Goal: Transaction & Acquisition: Obtain resource

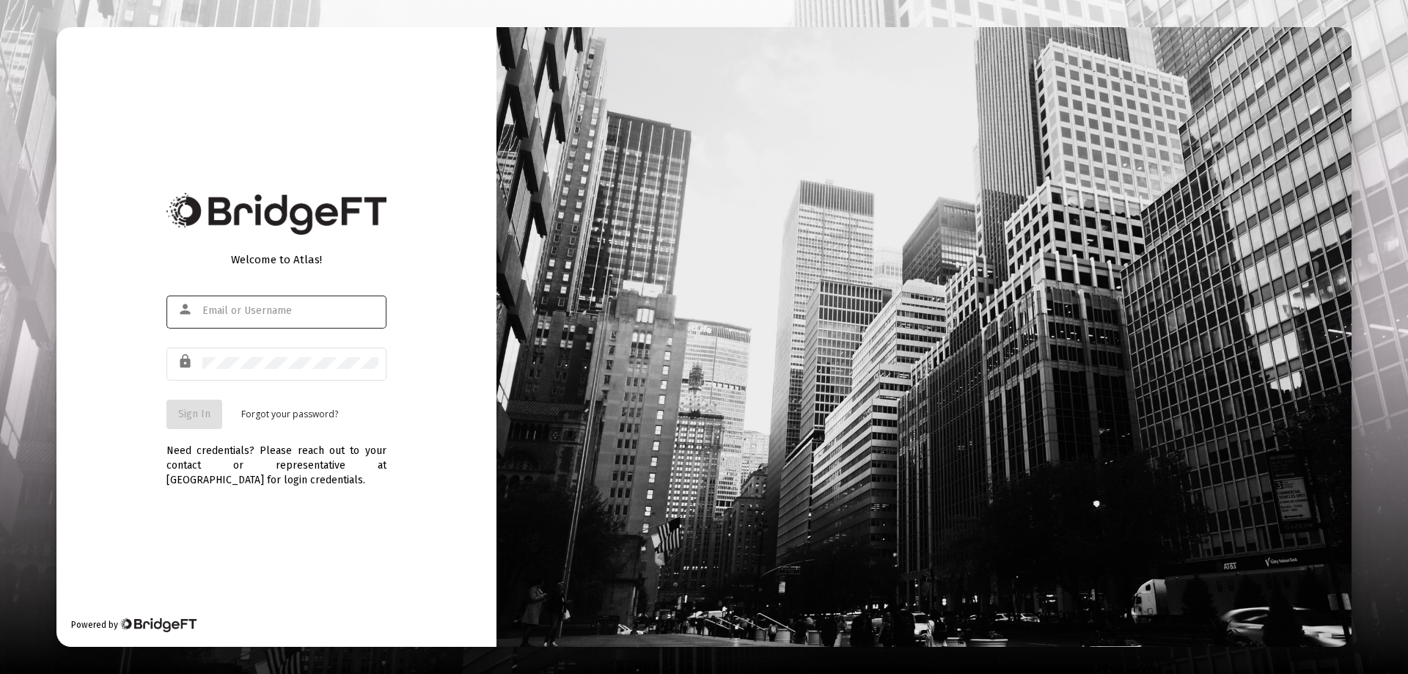
type input "[EMAIL_ADDRESS][DOMAIN_NAME]"
click at [206, 414] on span "Sign In" at bounding box center [194, 414] width 32 height 12
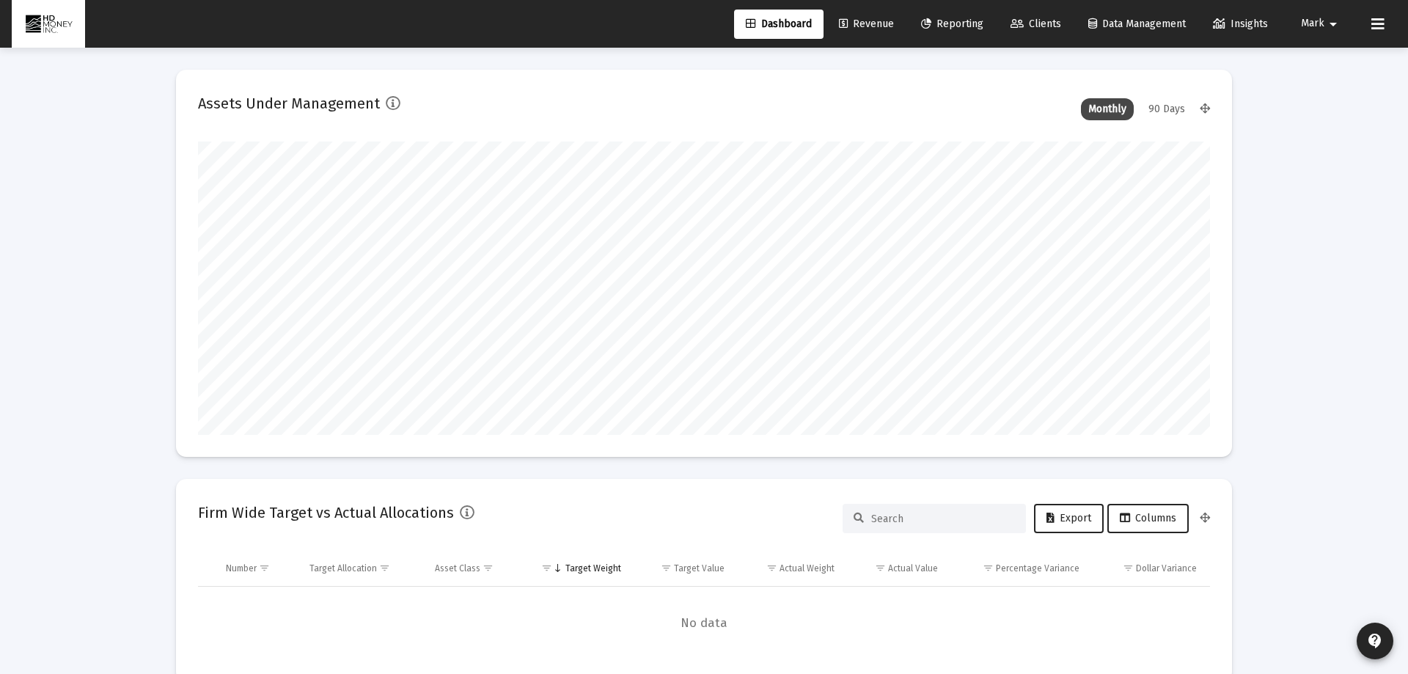
type input "[DATE]"
click at [941, 23] on span "Reporting" at bounding box center [941, 24] width 62 height 12
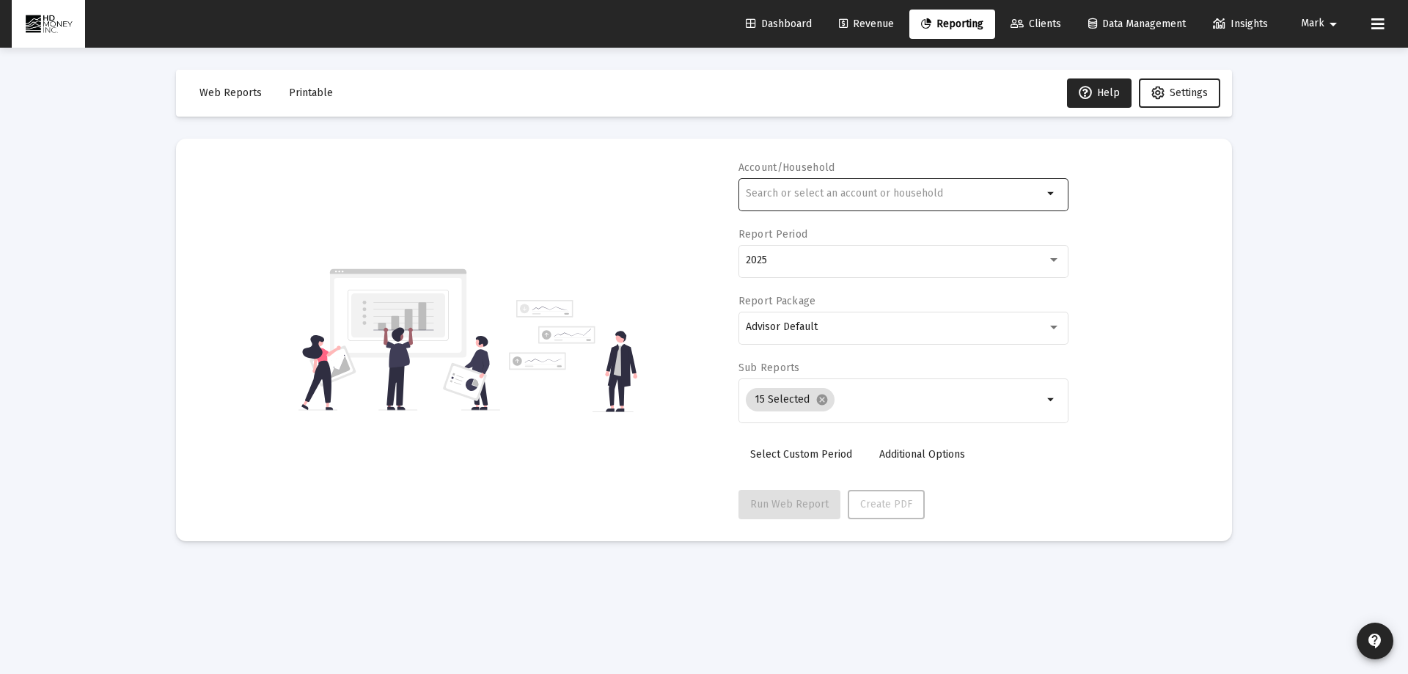
click at [792, 192] on input "text" at bounding box center [894, 194] width 297 height 12
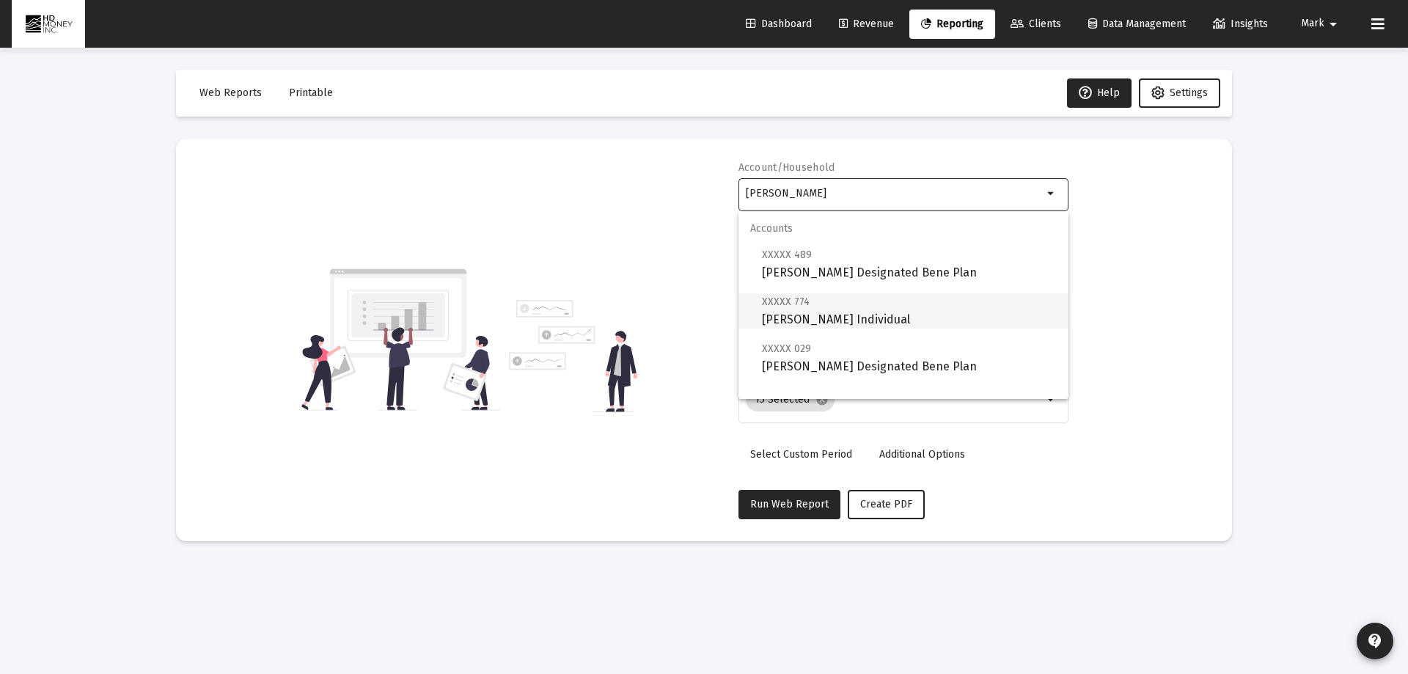
scroll to position [59, 0]
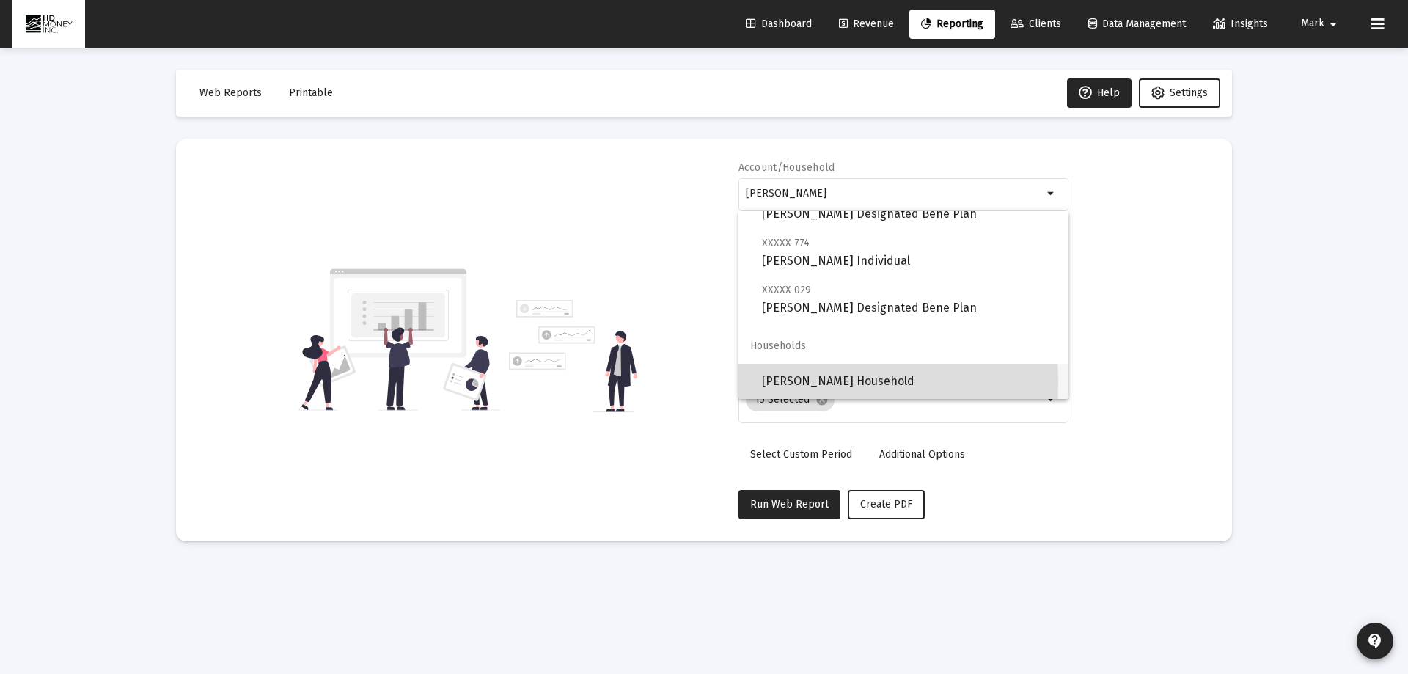
click at [778, 383] on span "[PERSON_NAME] Household" at bounding box center [909, 381] width 295 height 35
type input "[PERSON_NAME] Household"
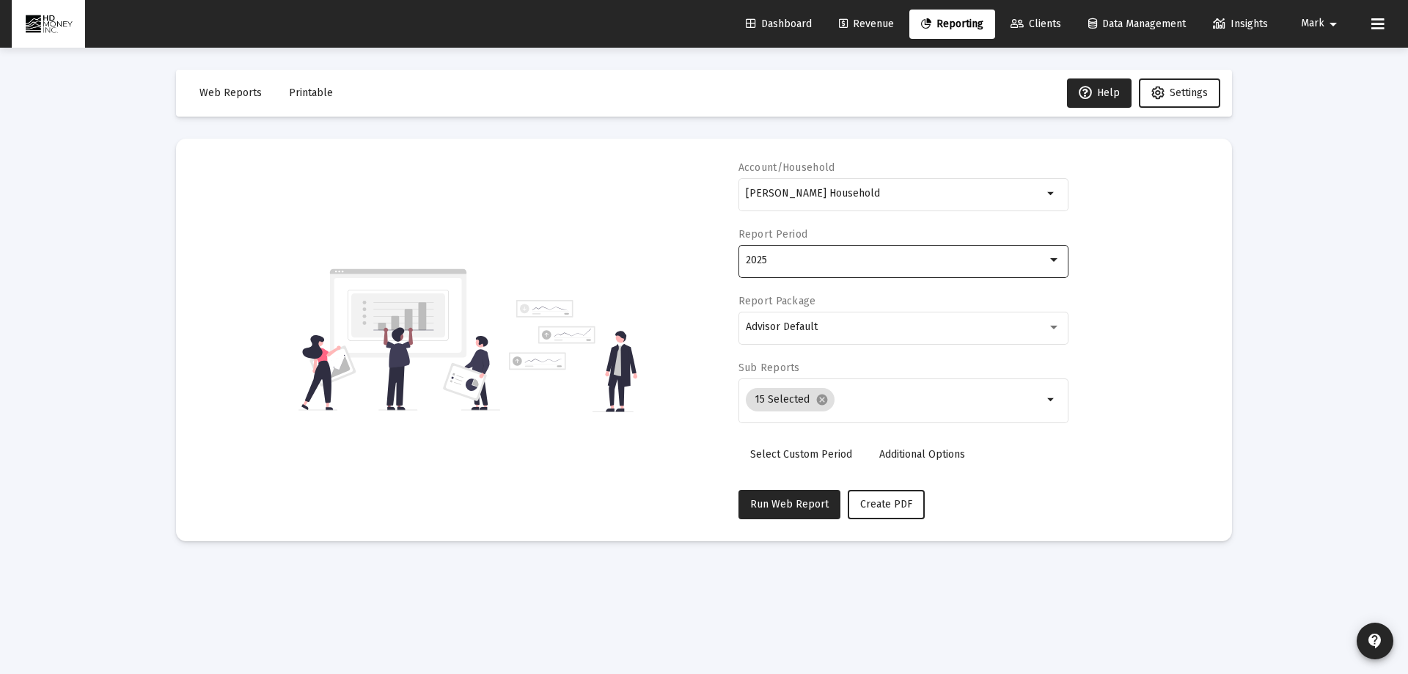
click at [813, 260] on div "2025" at bounding box center [896, 260] width 301 height 12
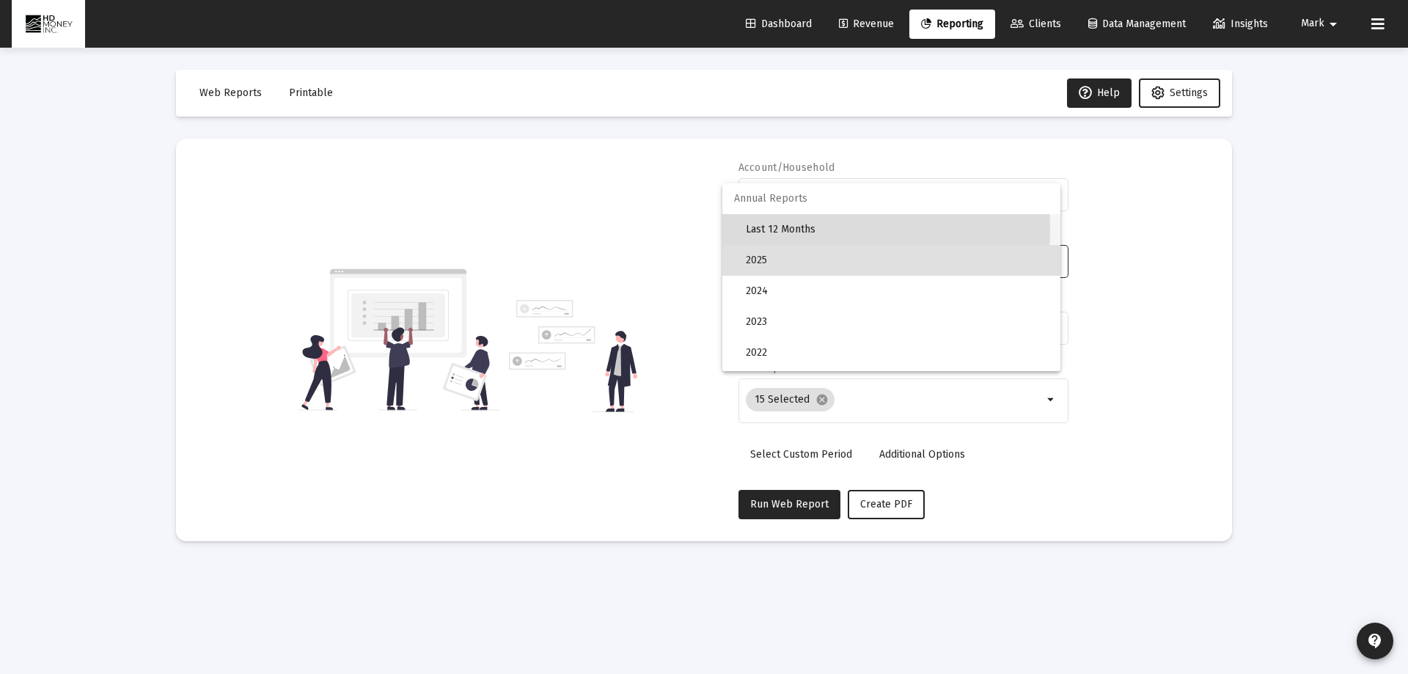
click at [785, 229] on span "Last 12 Months" at bounding box center [897, 229] width 303 height 31
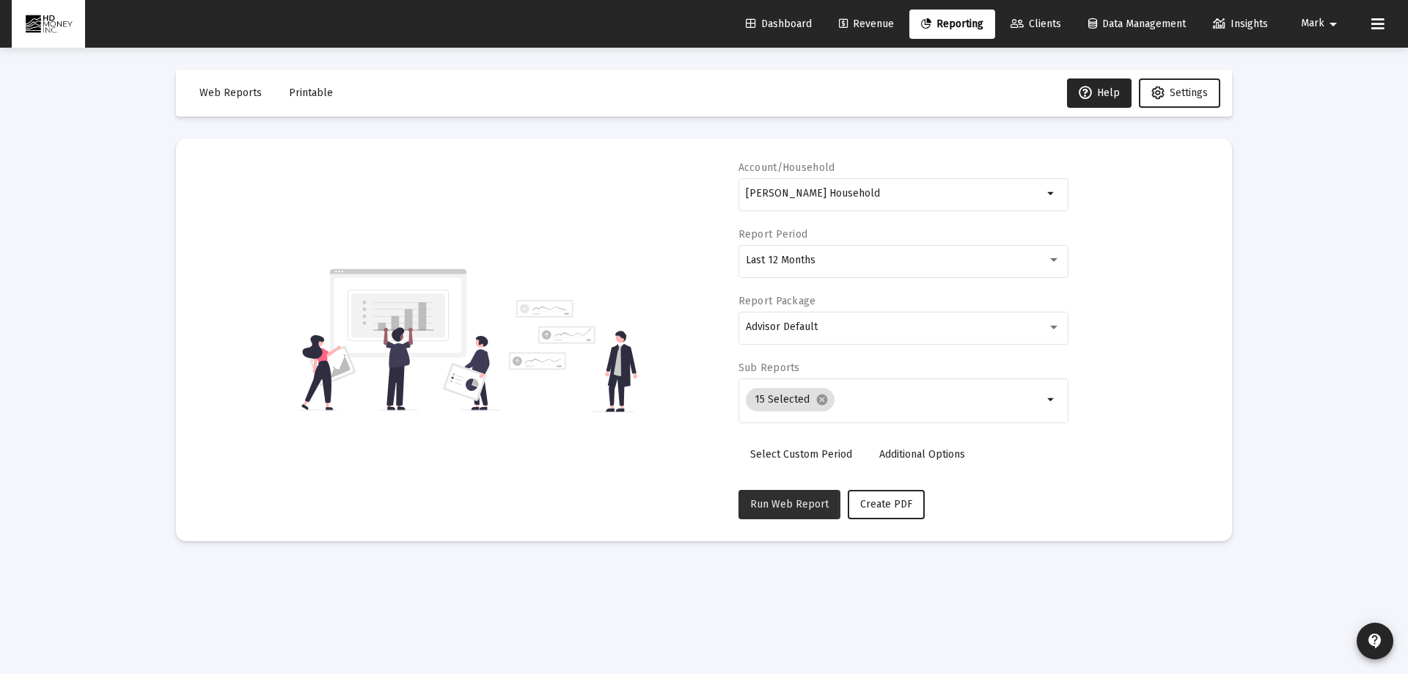
click at [770, 504] on span "Run Web Report" at bounding box center [789, 504] width 78 height 12
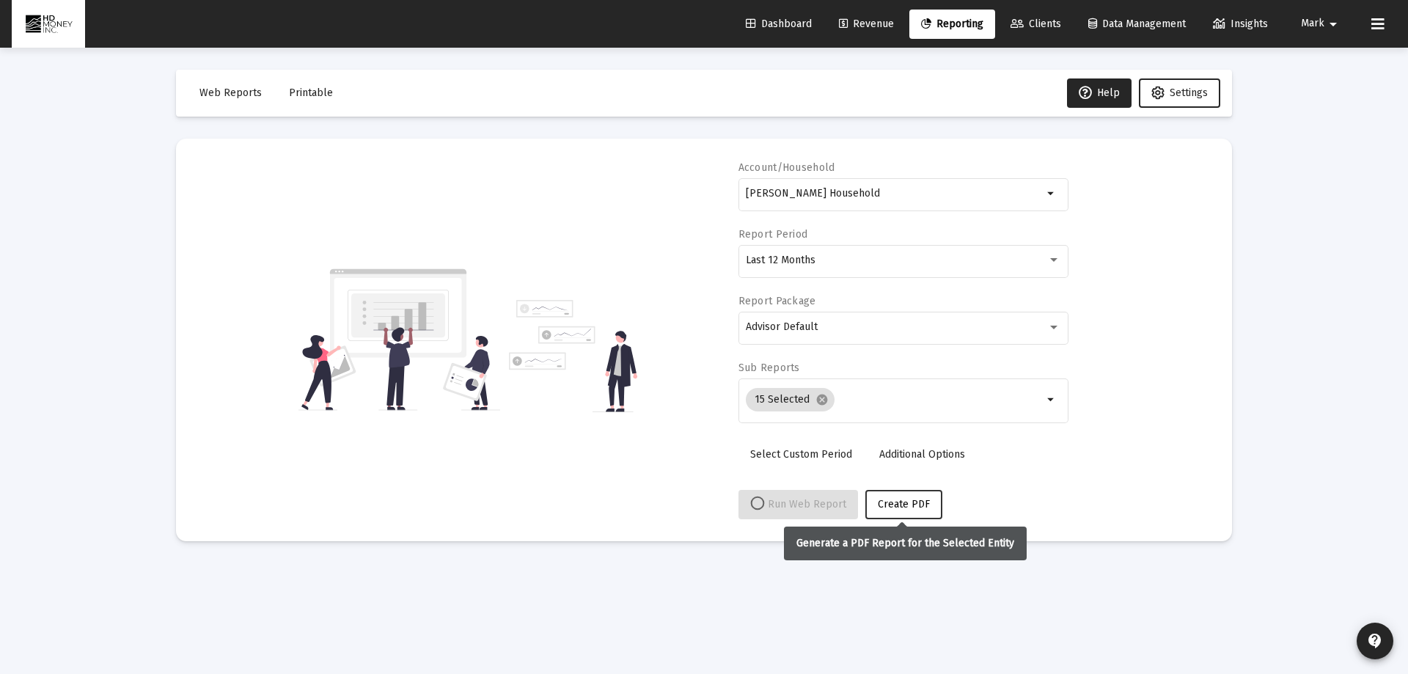
click at [911, 498] on span "Create PDF" at bounding box center [904, 504] width 52 height 12
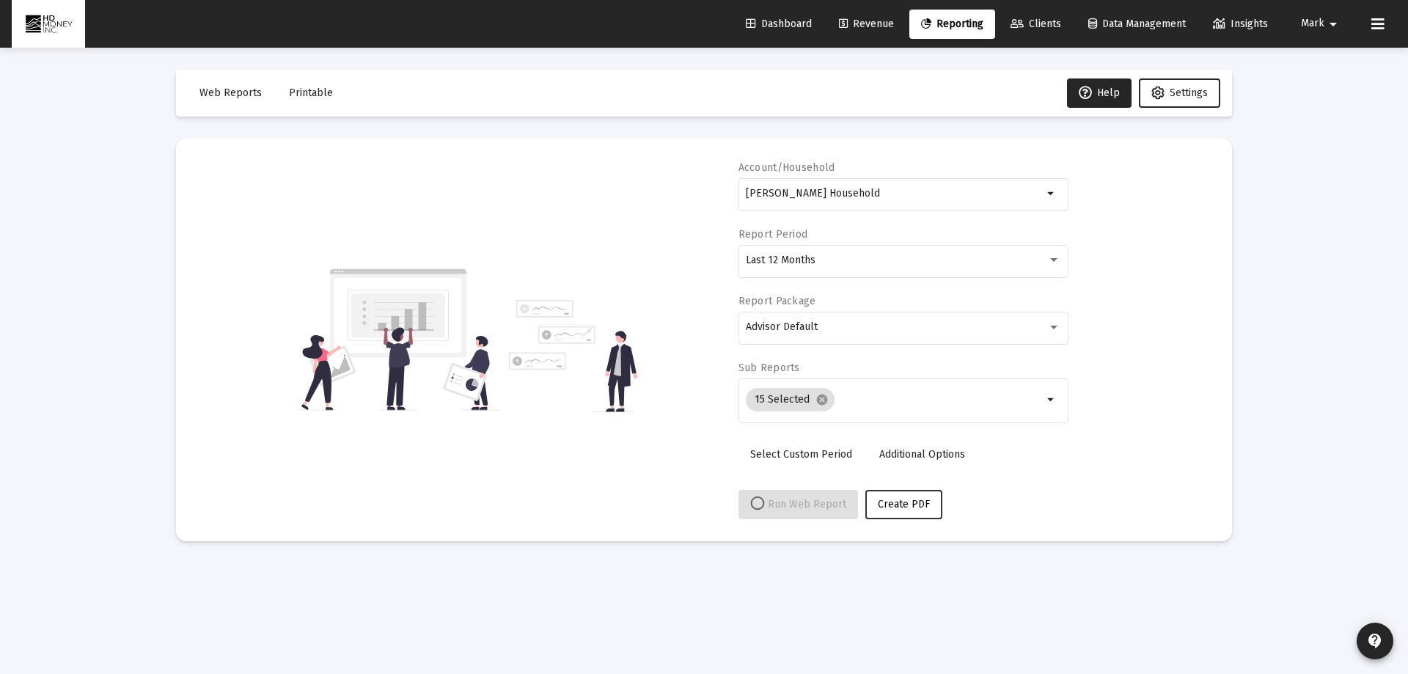
select select "View all"
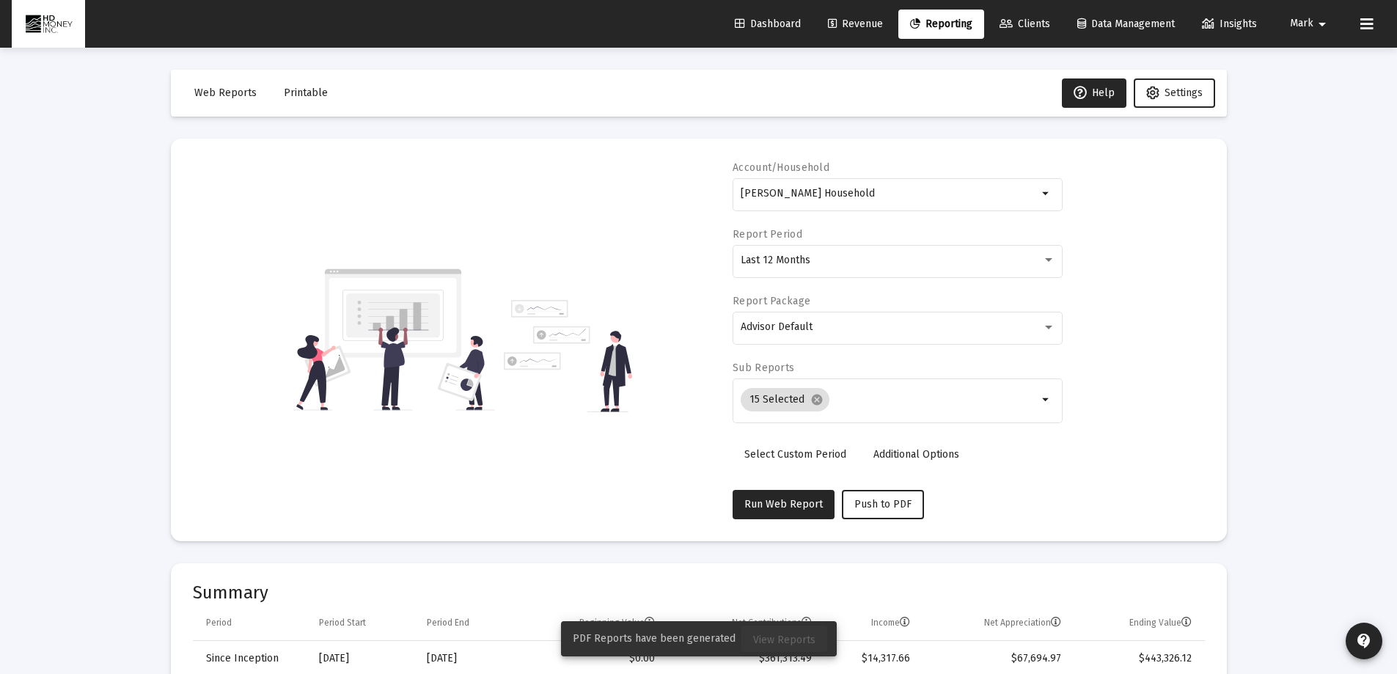
click at [784, 638] on span "View Reports" at bounding box center [784, 639] width 62 height 12
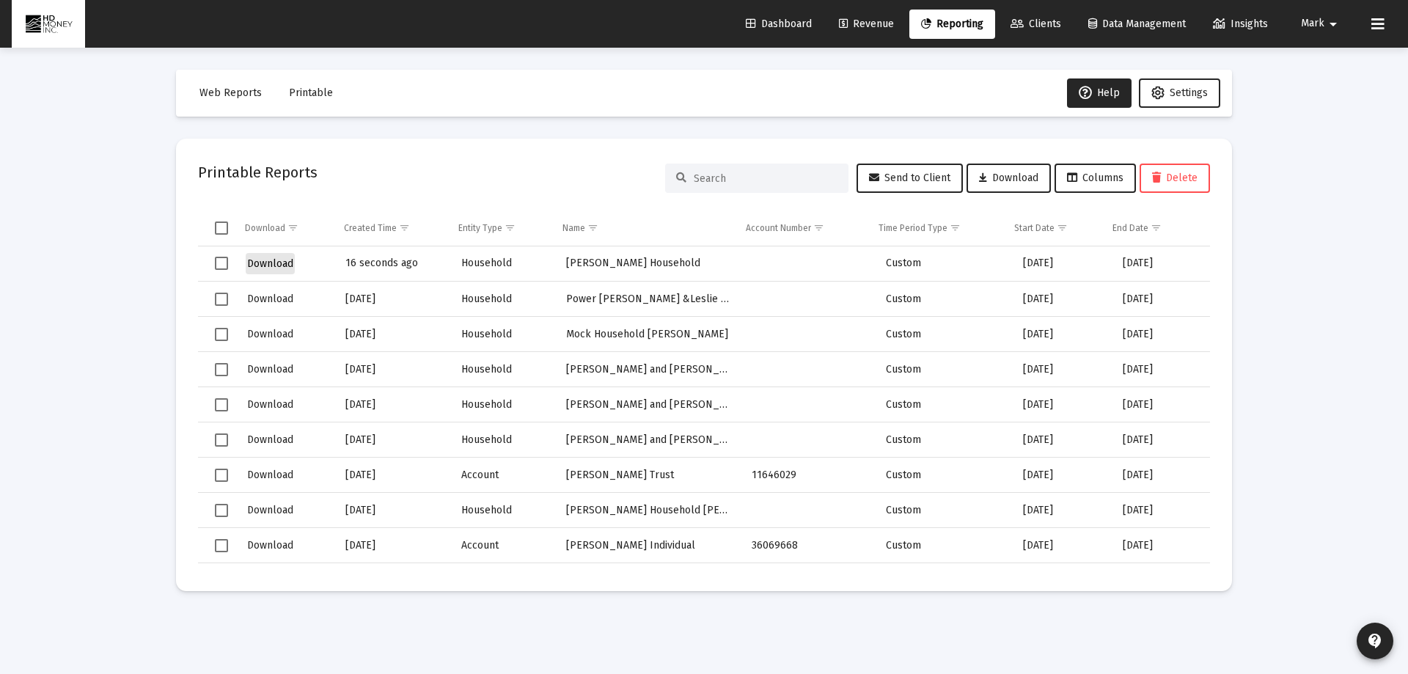
click at [262, 265] on span "Download" at bounding box center [270, 263] width 46 height 12
